Goal: Task Accomplishment & Management: Manage account settings

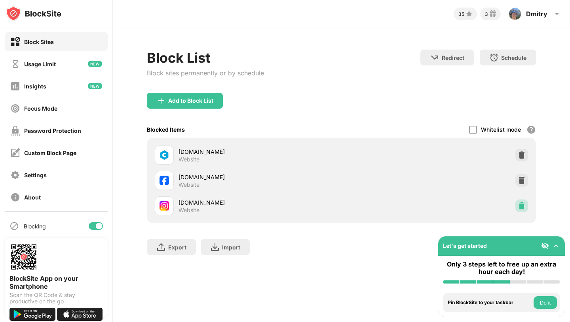
click at [524, 202] on img at bounding box center [522, 206] width 8 height 8
